Goal: Task Accomplishment & Management: Complete application form

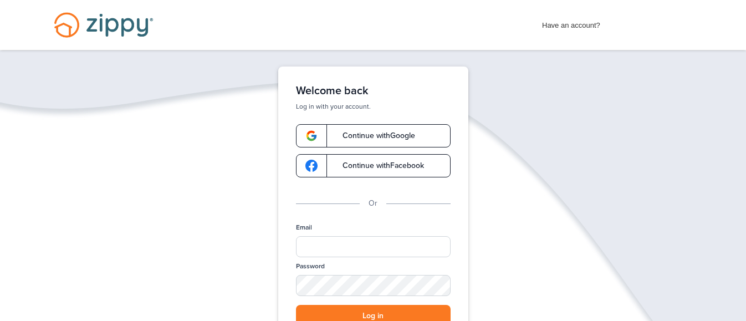
click at [360, 135] on span "Continue with Google" at bounding box center [373, 136] width 84 height 8
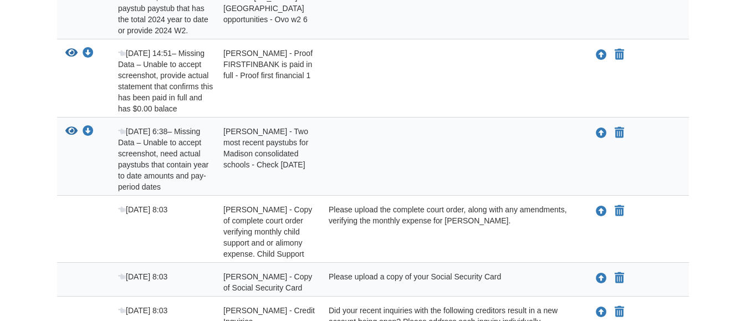
scroll to position [421, 0]
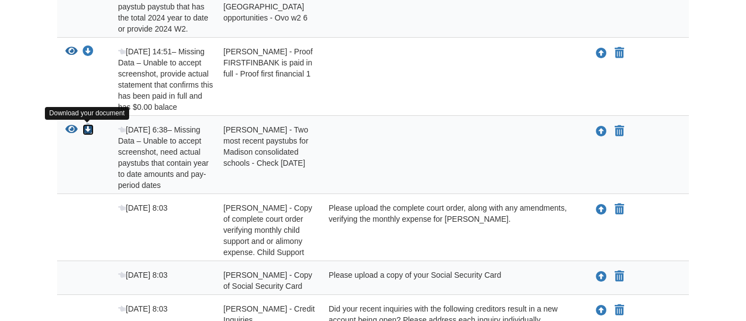
click at [88, 131] on icon "Download Sarah Large - Two most recent paystubs for Madison consolidated school…" at bounding box center [88, 129] width 11 height 11
click at [358, 141] on div at bounding box center [451, 157] width 263 height 66
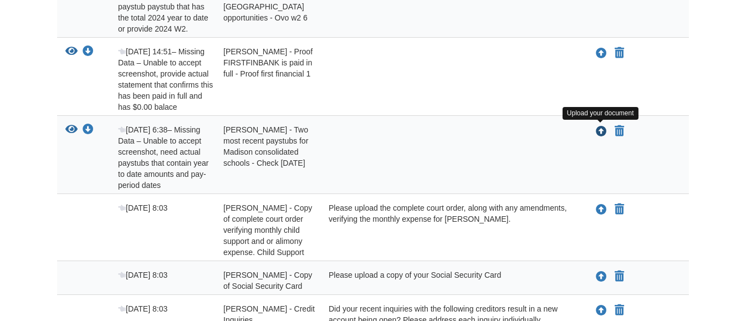
click at [601, 128] on icon "Upload Sarah Large - Two most recent paystubs for Madison consolidated schools …" at bounding box center [601, 131] width 11 height 11
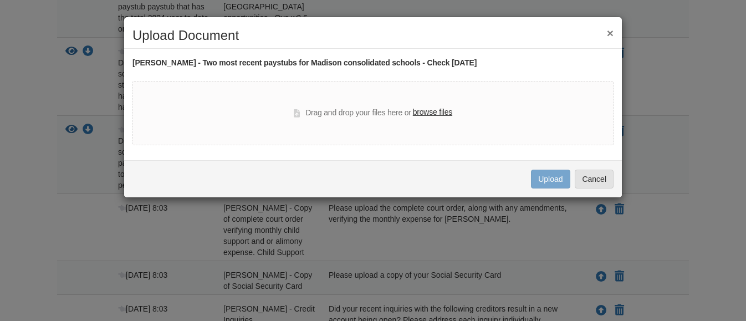
click at [447, 115] on label "browse files" at bounding box center [432, 112] width 39 height 12
click at [0, 0] on input "browse files" at bounding box center [0, 0] width 0 height 0
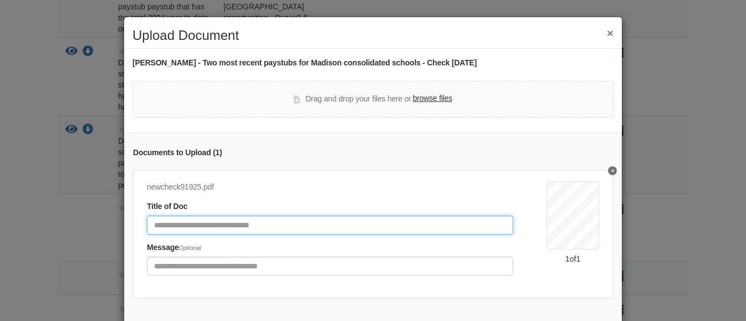
click at [373, 227] on input "Document Title" at bounding box center [330, 225] width 366 height 19
type input "**********"
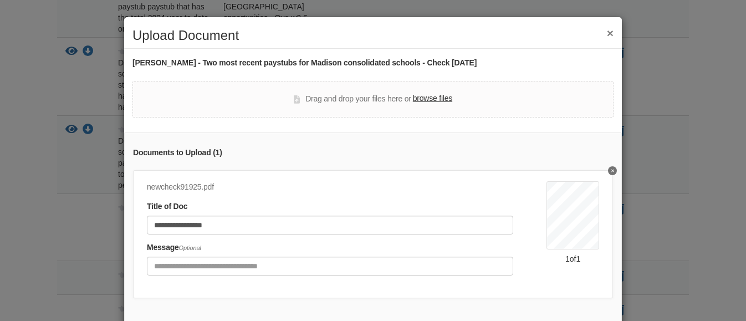
click at [441, 104] on label "browse files" at bounding box center [432, 99] width 39 height 12
click at [0, 0] on input "browse files" at bounding box center [0, 0] width 0 height 0
click at [449, 98] on label "browse files" at bounding box center [432, 99] width 39 height 12
click at [0, 0] on input "browse files" at bounding box center [0, 0] width 0 height 0
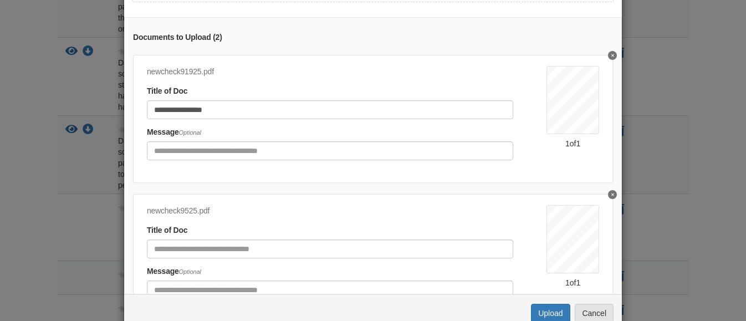
scroll to position [133, 0]
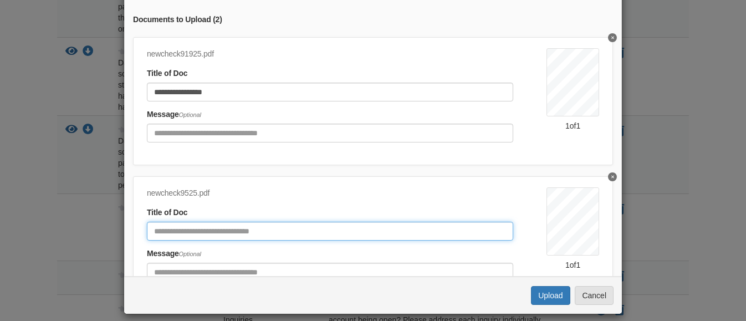
click at [170, 230] on input "Document Title" at bounding box center [330, 231] width 366 height 19
type input "**********"
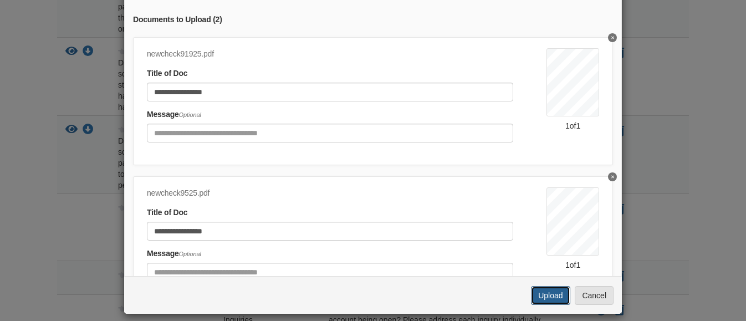
click at [560, 290] on button "Upload" at bounding box center [550, 295] width 39 height 19
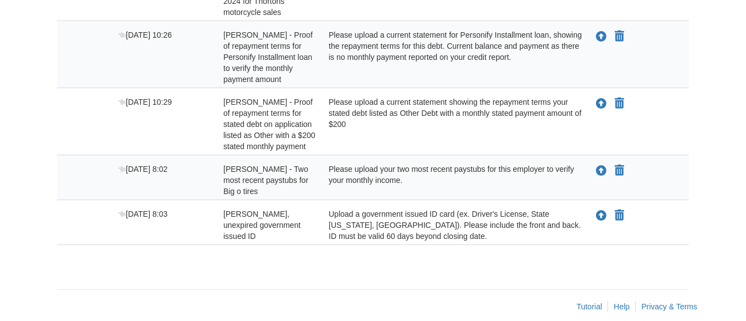
scroll to position [709, 0]
